Goal: Browse casually

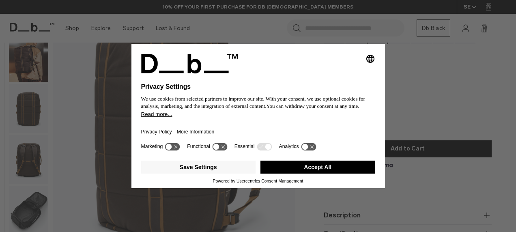
click at [342, 165] on button "Accept All" at bounding box center [318, 167] width 115 height 13
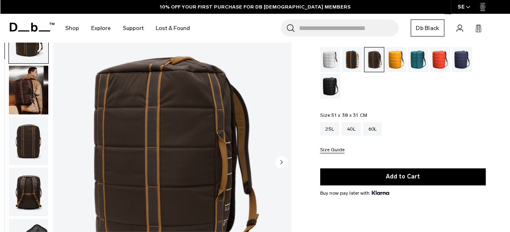
scroll to position [41, 0]
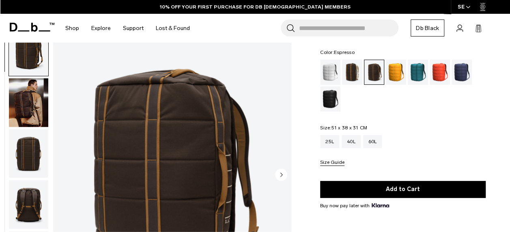
click at [281, 175] on icon "Next slide" at bounding box center [282, 175] width 2 height 4
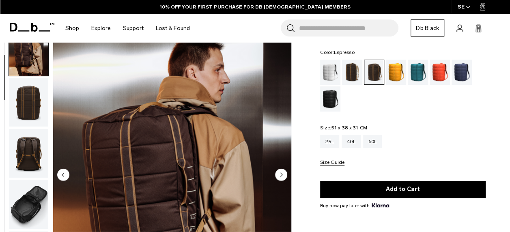
scroll to position [81, 0]
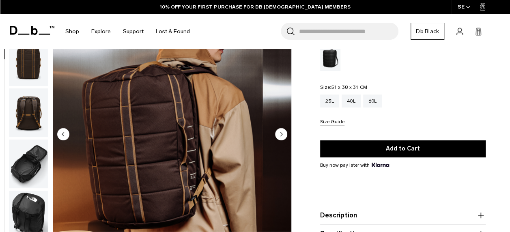
click at [283, 135] on circle "Next slide" at bounding box center [281, 134] width 12 height 12
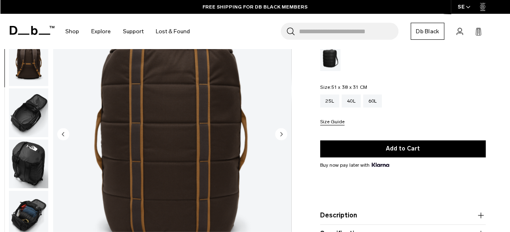
click at [283, 135] on circle "Next slide" at bounding box center [281, 134] width 12 height 12
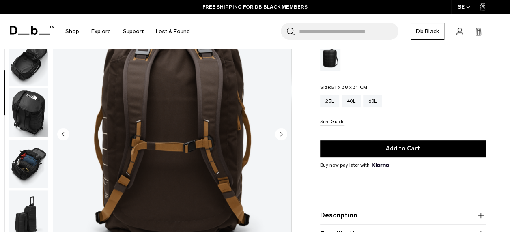
click at [283, 135] on circle "Next slide" at bounding box center [281, 134] width 12 height 12
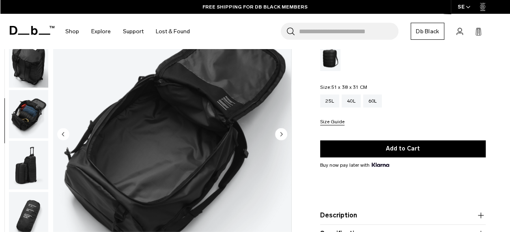
scroll to position [205, 0]
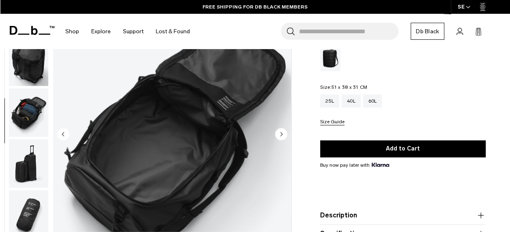
click at [283, 135] on circle "Next slide" at bounding box center [281, 134] width 12 height 12
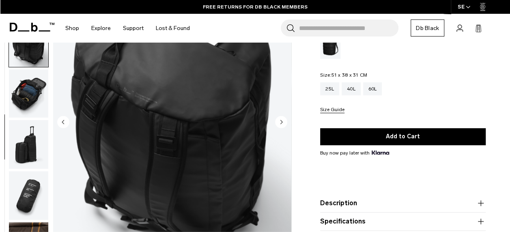
scroll to position [122, 0]
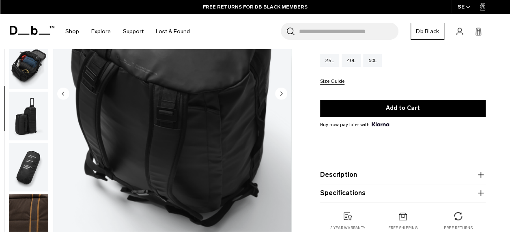
click at [283, 95] on circle "Next slide" at bounding box center [281, 94] width 12 height 12
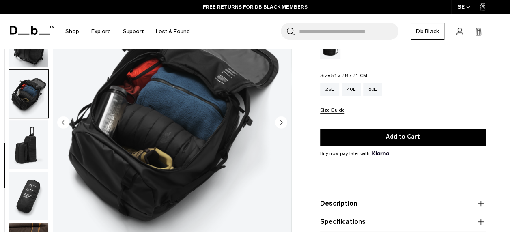
scroll to position [81, 0]
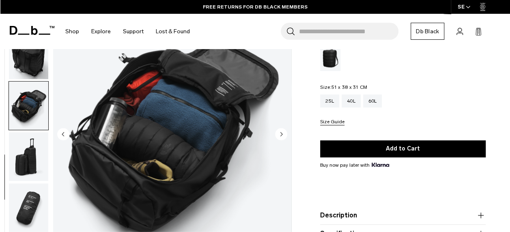
click at [280, 134] on circle "Next slide" at bounding box center [281, 134] width 12 height 12
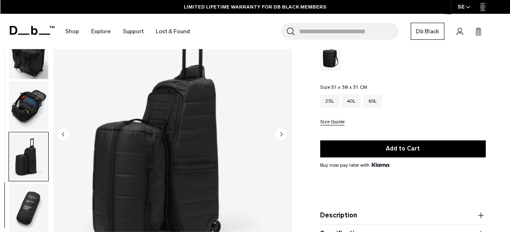
click at [284, 136] on circle "Next slide" at bounding box center [281, 134] width 12 height 12
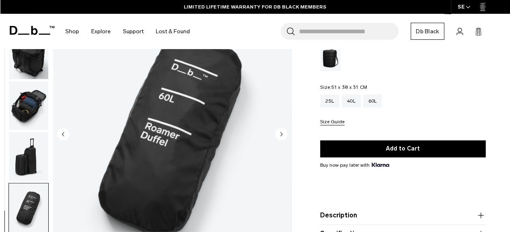
click at [280, 136] on circle "Next slide" at bounding box center [281, 134] width 12 height 12
